Goal: Entertainment & Leisure: Browse casually

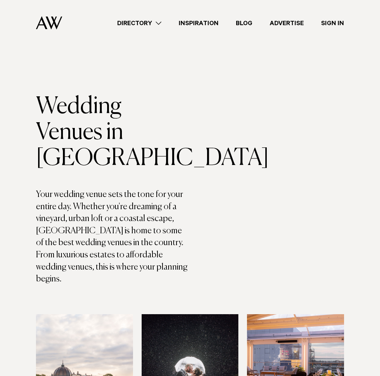
click at [205, 24] on link "Inspiration" at bounding box center [198, 23] width 57 height 10
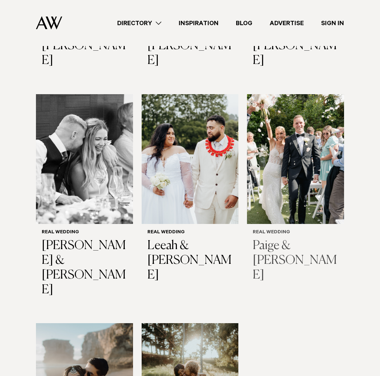
scroll to position [529, 0]
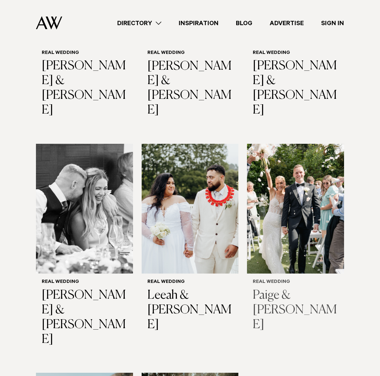
click at [282, 193] on img at bounding box center [295, 209] width 97 height 130
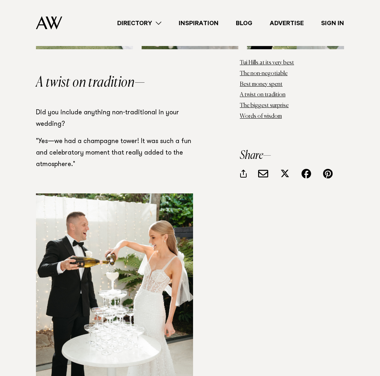
scroll to position [2405, 0]
